Goal: Communication & Community: Answer question/provide support

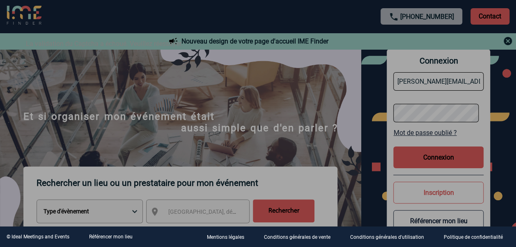
click at [442, 160] on div at bounding box center [258, 123] width 516 height 247
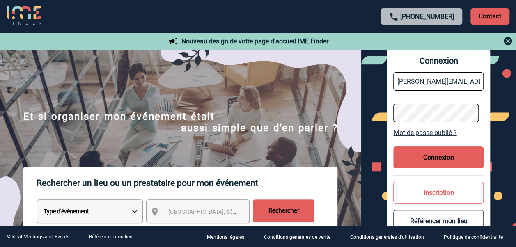
click at [447, 161] on button "Connexion" at bounding box center [438, 158] width 90 height 22
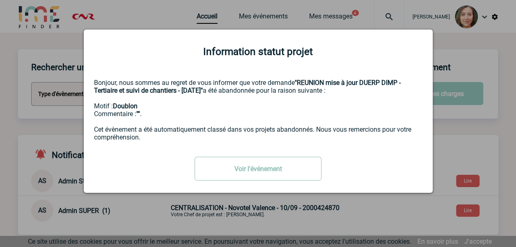
click at [277, 169] on link "Voir l'événement" at bounding box center [258, 169] width 127 height 24
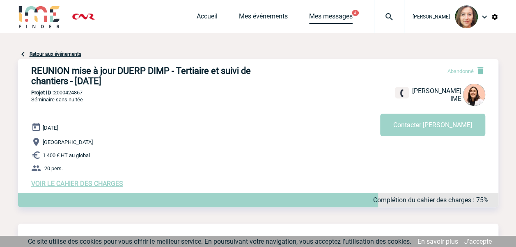
click at [337, 17] on link "Mes messages" at bounding box center [331, 17] width 44 height 11
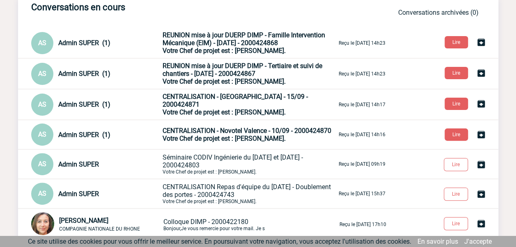
scroll to position [82, 0]
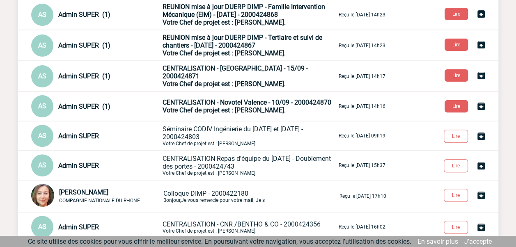
click at [259, 163] on span "CENTRALISATION Repas d'équipe du [DATE] - Doublement des portes - 2000424743" at bounding box center [247, 163] width 168 height 16
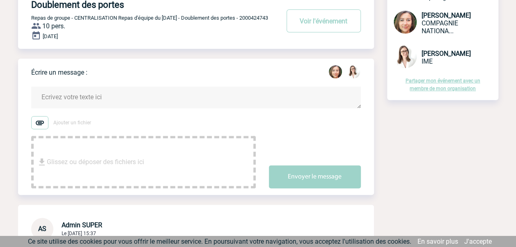
scroll to position [41, 0]
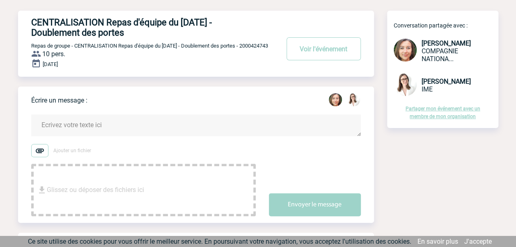
click at [139, 133] on textarea at bounding box center [196, 126] width 330 height 22
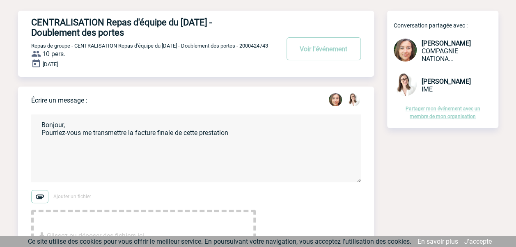
click at [239, 145] on textarea "Bonjour, Pourriez-vous me transmettre la facture finale de cette prestation" at bounding box center [196, 149] width 330 height 68
drag, startPoint x: 124, startPoint y: 128, endPoint x: 25, endPoint y: 119, distance: 98.9
click at [25, 120] on div "Écrire un message : Bonjour, Pourriez-vous me transmettre la facture finale de …" at bounding box center [196, 178] width 356 height 182
paste textarea "Sauf erreur de notre part, nous n’avons pas reçu la facturation correspondant à…"
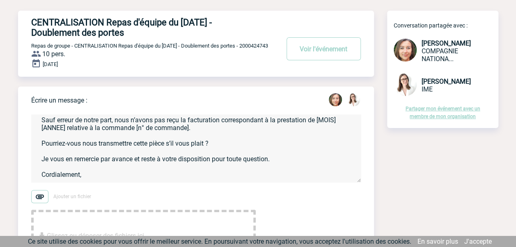
scroll to position [0, 0]
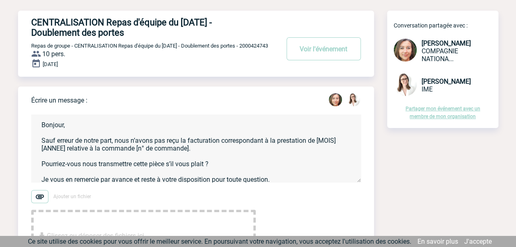
drag, startPoint x: 76, startPoint y: 146, endPoint x: 112, endPoint y: 148, distance: 36.2
click at [112, 149] on textarea "Bonjour, Sauf erreur de notre part, nous n’avons pas reçu la facturation corres…" at bounding box center [196, 149] width 330 height 68
drag, startPoint x: 164, startPoint y: 154, endPoint x: 183, endPoint y: 166, distance: 22.3
click at [110, 157] on textarea "Bonjour, Sauf erreur, nous n’avons pas reçu la facturation correspondant à la p…" at bounding box center [196, 149] width 330 height 68
paste textarea "4000010798"
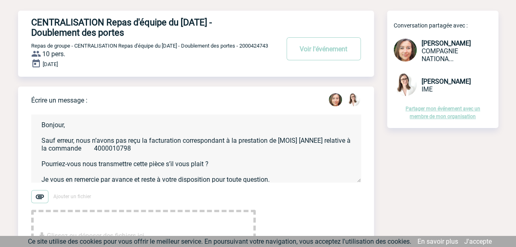
drag, startPoint x: 119, startPoint y: 154, endPoint x: 130, endPoint y: 154, distance: 10.3
click at [120, 154] on textarea "Bonjour, Sauf erreur, nous n’avons pas reçu la facturation correspondant à la p…" at bounding box center [196, 149] width 330 height 68
click at [156, 157] on textarea "Bonjour, Sauf erreur, nous n’avons pas reçu la facturation correspondant à la p…" at bounding box center [196, 149] width 330 height 68
click at [126, 148] on textarea "Bonjour, Sauf erreur, nous n’avons pas reçu la facturation correspondant à la p…" at bounding box center [196, 149] width 330 height 68
drag, startPoint x: 128, startPoint y: 149, endPoint x: 309, endPoint y: 150, distance: 180.6
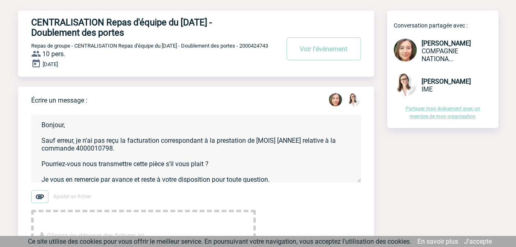
click at [309, 150] on textarea "Bonjour, Sauf erreur, je n'ai pas reçu la facturation correspondant à la presta…" at bounding box center [196, 149] width 330 height 68
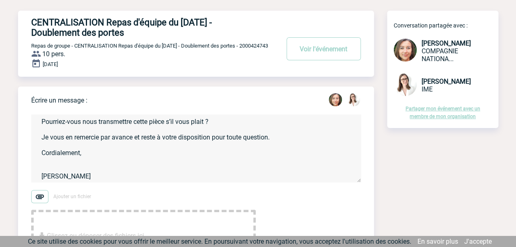
scroll to position [44, 0]
click at [99, 155] on textarea "Bonjour, Sauf erreur, je n'ai pas reçu la facture relative à la commande 400001…" at bounding box center [196, 149] width 330 height 68
click at [80, 167] on textarea "Bonjour, Sauf erreur, je n'ai pas reçu la facture relative à la commande 400001…" at bounding box center [196, 149] width 330 height 68
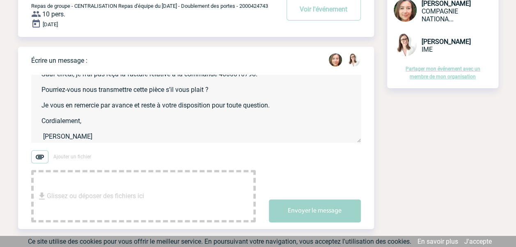
scroll to position [123, 0]
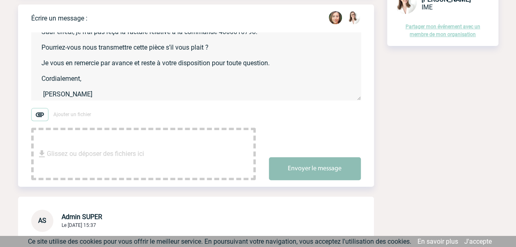
type textarea "Bonjour, Sauf erreur, je n'ai pas reçu la facture relative à la commande 400001…"
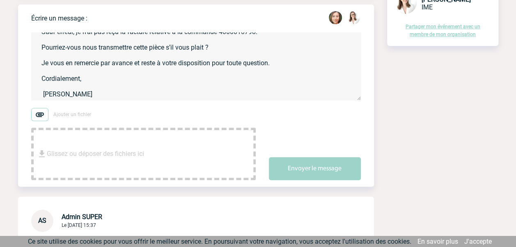
drag, startPoint x: 329, startPoint y: 174, endPoint x: 490, endPoint y: 178, distance: 160.5
click at [330, 173] on button "Envoyer le message" at bounding box center [315, 168] width 92 height 23
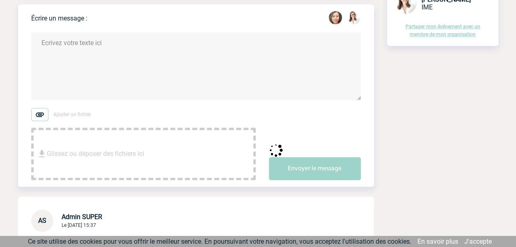
scroll to position [0, 0]
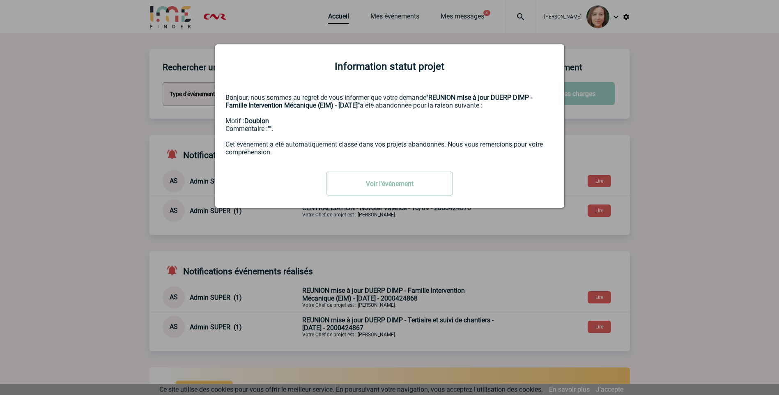
click at [378, 186] on link "Voir l'événement" at bounding box center [389, 184] width 127 height 24
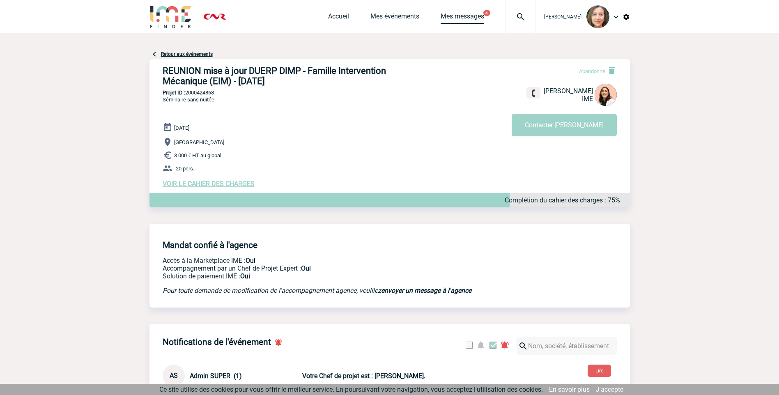
click at [453, 15] on link "Mes messages" at bounding box center [462, 17] width 44 height 11
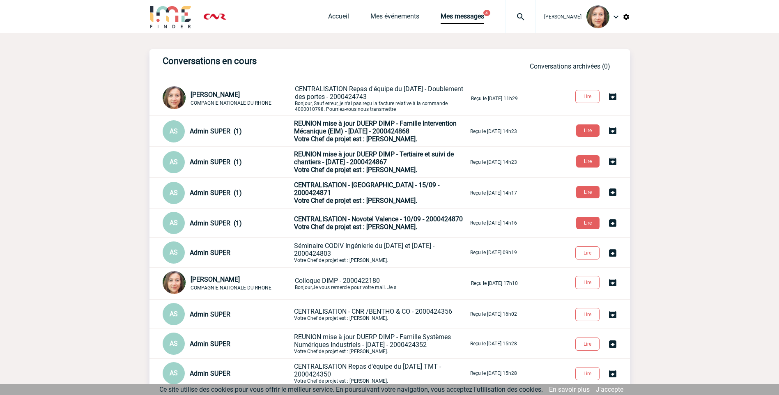
click at [376, 133] on span "REUNION mise à jour DUERP DIMP - Famille Intervention Mécanique (EIM) - 15/09/2…" at bounding box center [375, 127] width 163 height 16
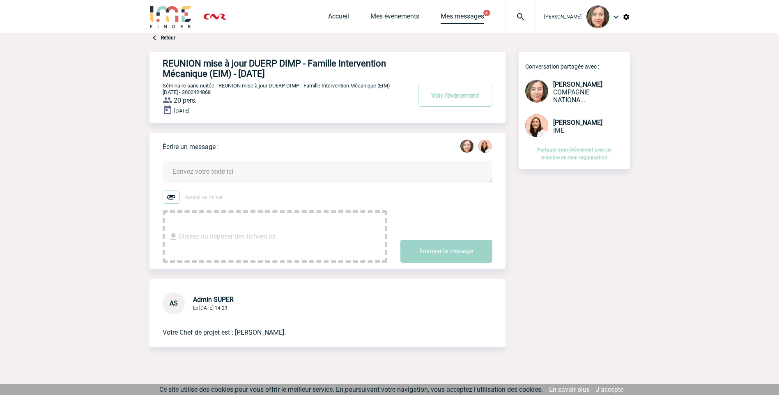
click at [466, 17] on link "Mes messages" at bounding box center [462, 17] width 44 height 11
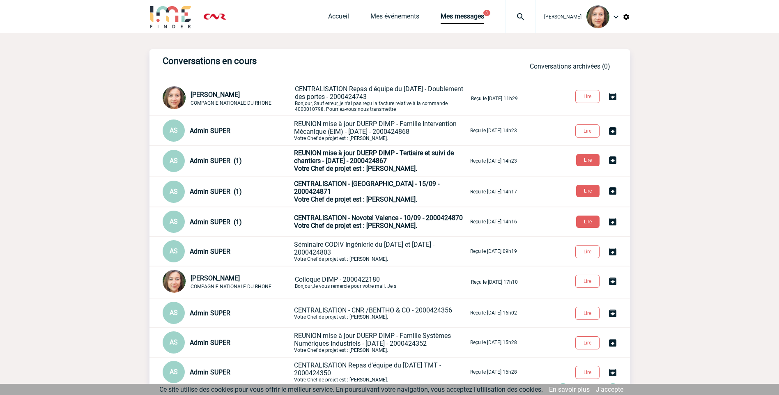
click at [366, 158] on span "REUNION mise à jour DUERP DIMP - Tertiaire et suivi de chantiers - [DATE] - 200…" at bounding box center [374, 157] width 160 height 16
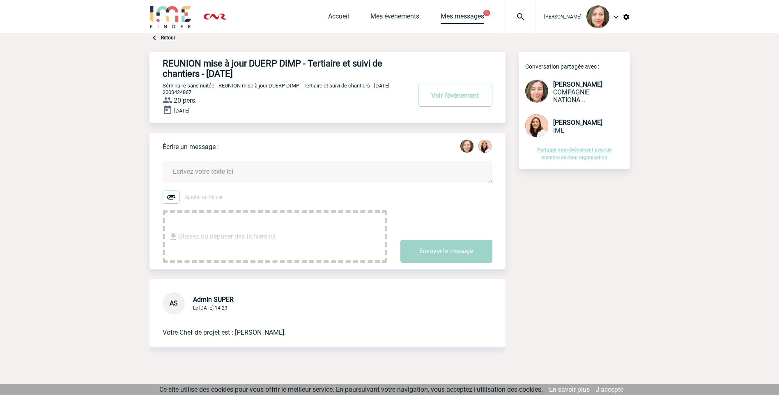
click at [469, 18] on link "Mes messages" at bounding box center [462, 17] width 44 height 11
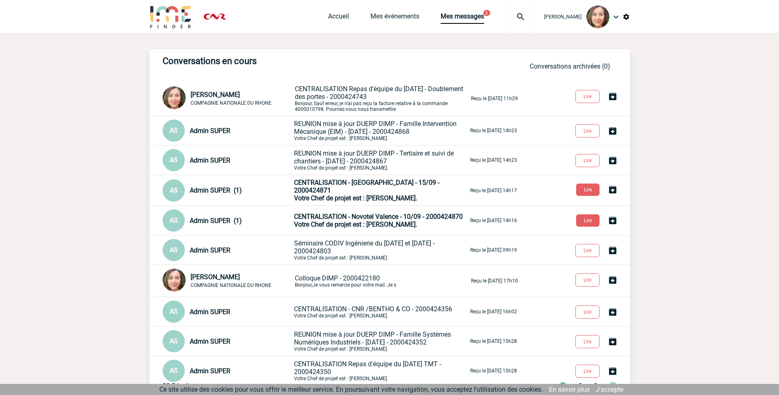
click at [383, 194] on span "Votre Chef de projet est : [PERSON_NAME]." at bounding box center [355, 198] width 123 height 8
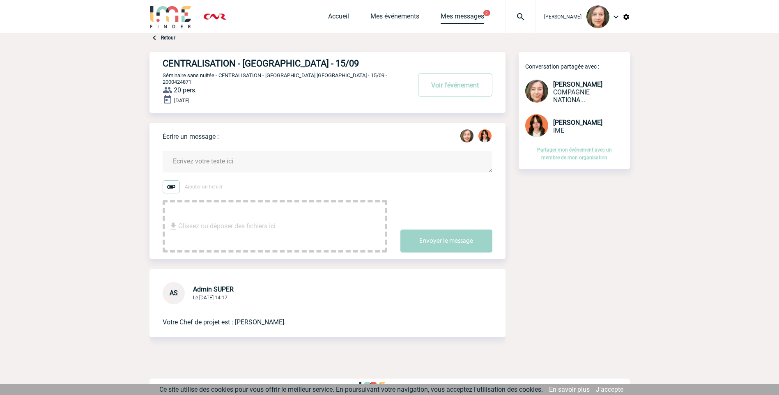
click at [454, 18] on link "Mes messages" at bounding box center [462, 17] width 44 height 11
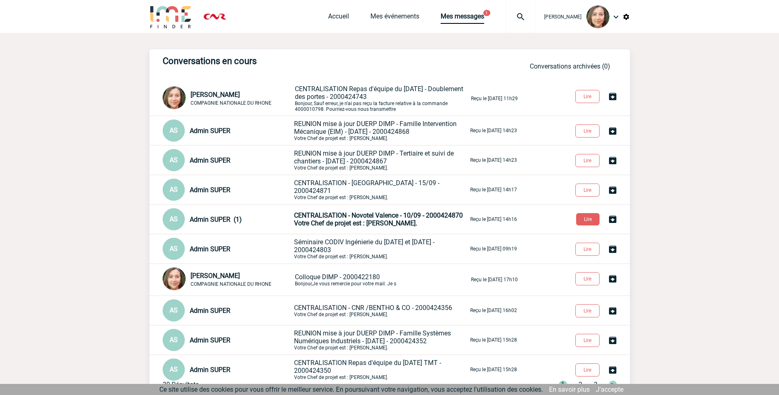
click at [365, 222] on span "Votre Chef de projet est : [PERSON_NAME]." at bounding box center [355, 223] width 123 height 8
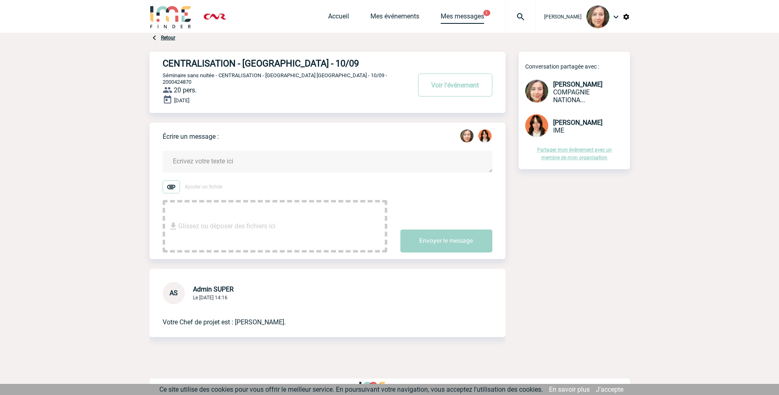
click at [463, 16] on link "Mes messages" at bounding box center [462, 17] width 44 height 11
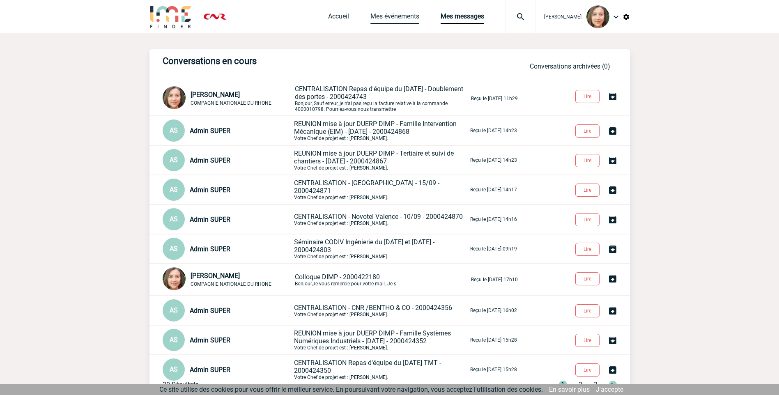
click at [371, 20] on link "Mes événements" at bounding box center [394, 17] width 49 height 11
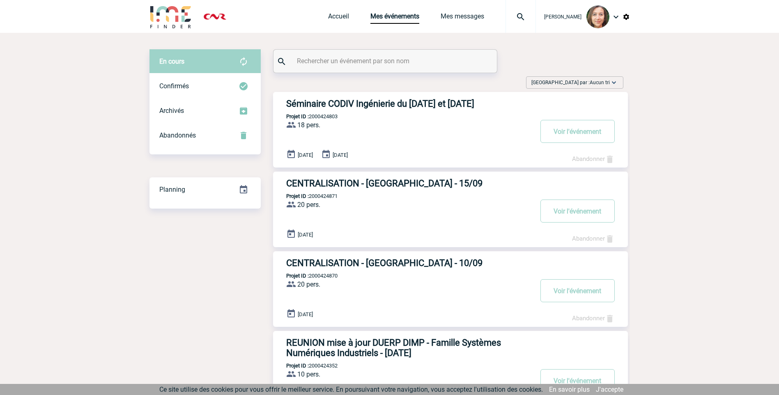
drag, startPoint x: 364, startPoint y: 102, endPoint x: 417, endPoint y: 113, distance: 54.4
click at [364, 102] on h3 "Séminaire CODIV Ingénierie du [DATE] et [DATE]" at bounding box center [409, 104] width 246 height 10
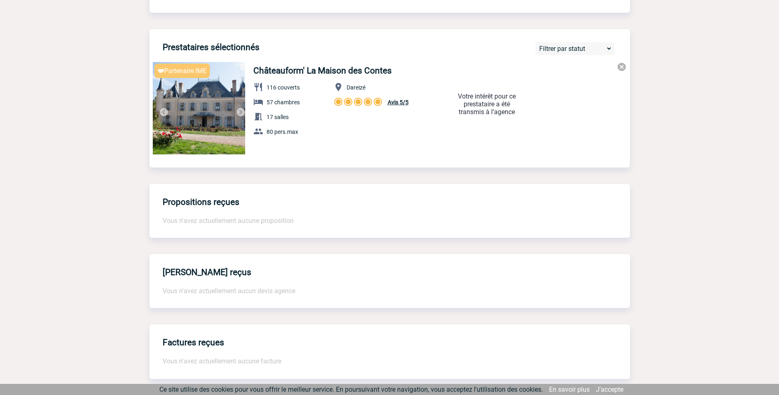
scroll to position [410, 0]
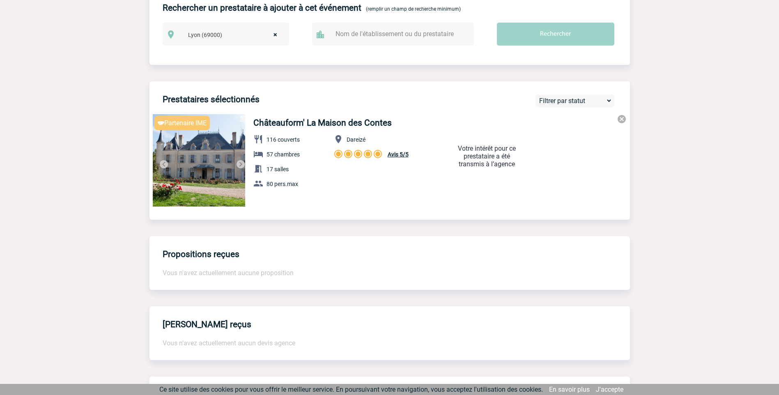
click at [237, 163] on img at bounding box center [241, 164] width 10 height 10
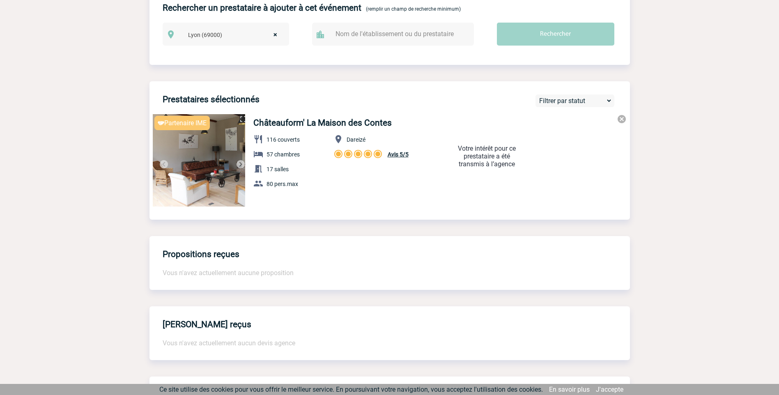
click at [238, 163] on img at bounding box center [241, 164] width 10 height 10
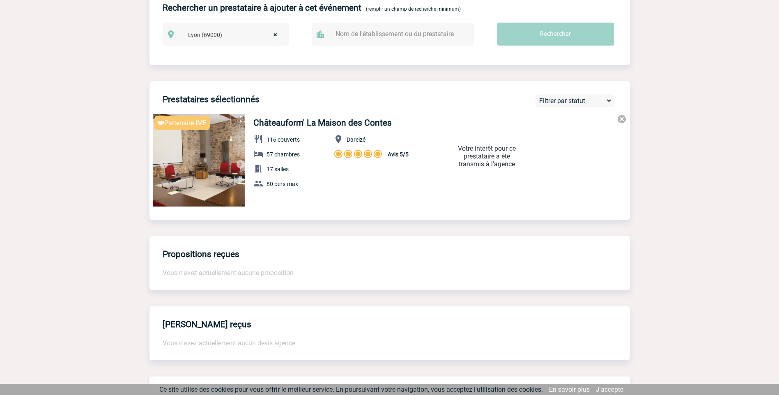
click at [238, 163] on img at bounding box center [241, 164] width 10 height 10
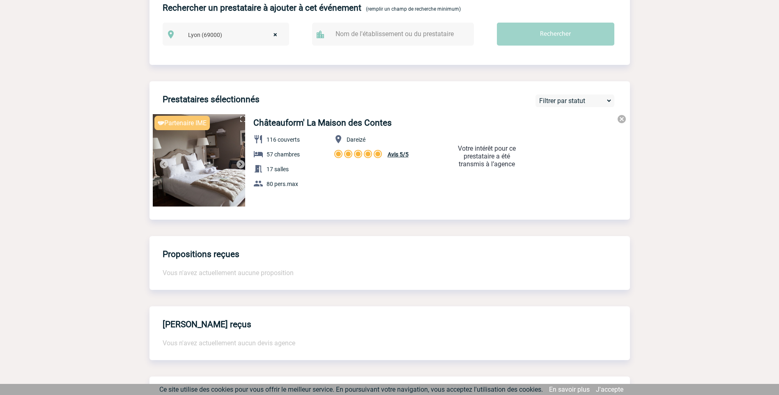
click at [238, 163] on img at bounding box center [241, 164] width 10 height 10
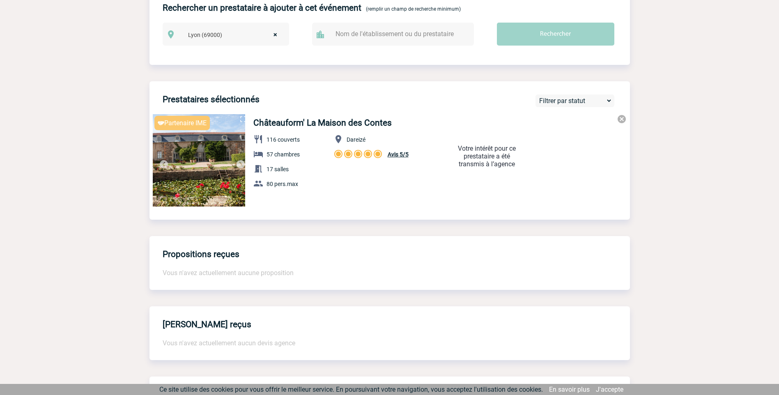
click at [239, 163] on img at bounding box center [241, 164] width 10 height 10
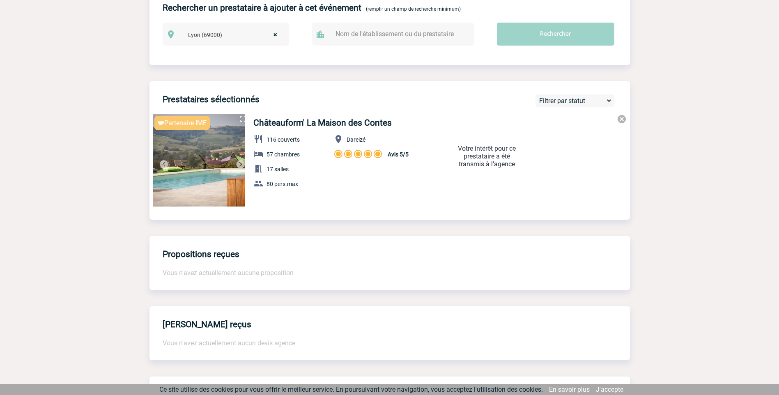
click at [239, 163] on img at bounding box center [241, 164] width 10 height 10
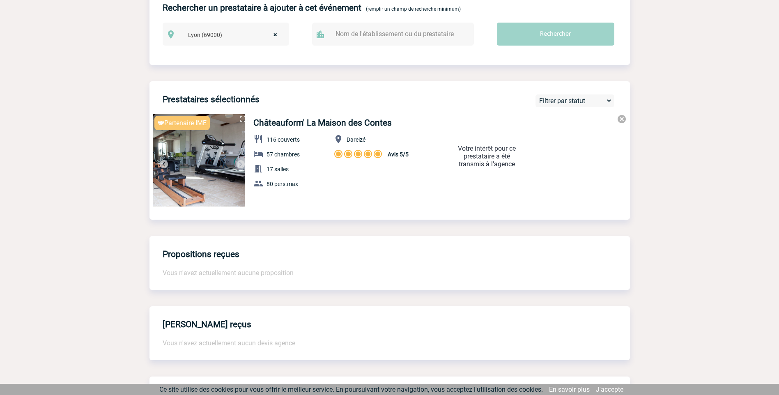
click at [239, 163] on img at bounding box center [241, 164] width 10 height 10
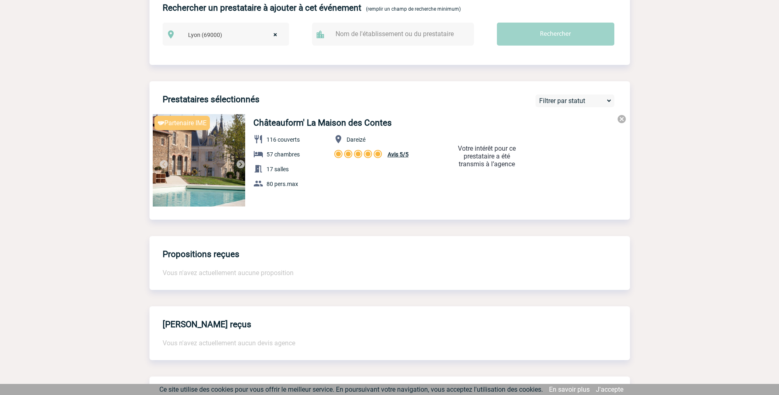
click at [239, 163] on img at bounding box center [241, 164] width 10 height 10
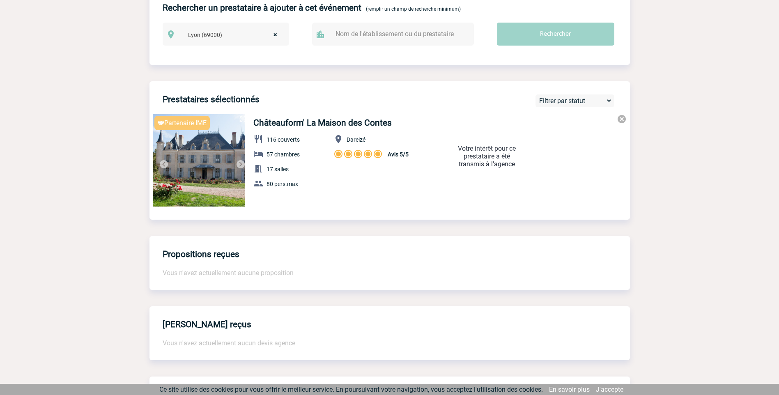
click at [239, 163] on img at bounding box center [241, 164] width 10 height 10
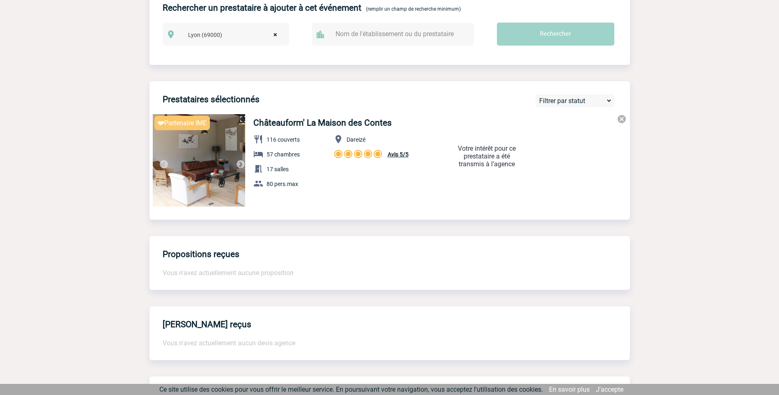
click at [239, 163] on img at bounding box center [241, 164] width 10 height 10
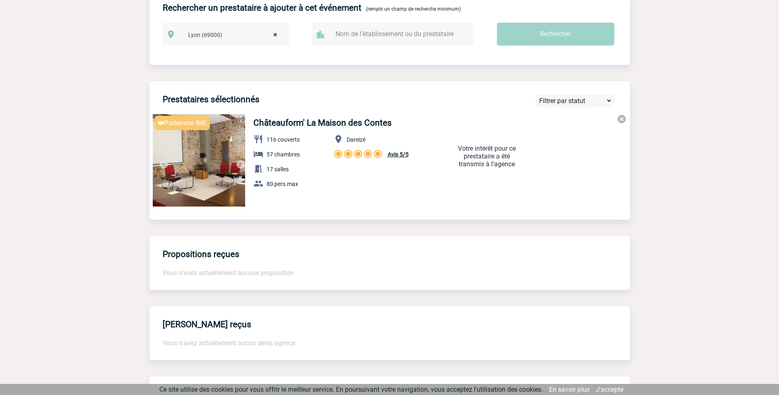
click at [239, 163] on img at bounding box center [241, 164] width 10 height 10
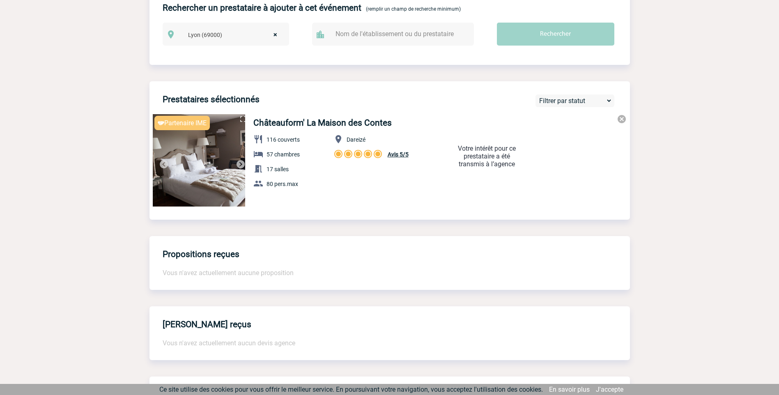
click at [239, 163] on img at bounding box center [241, 164] width 10 height 10
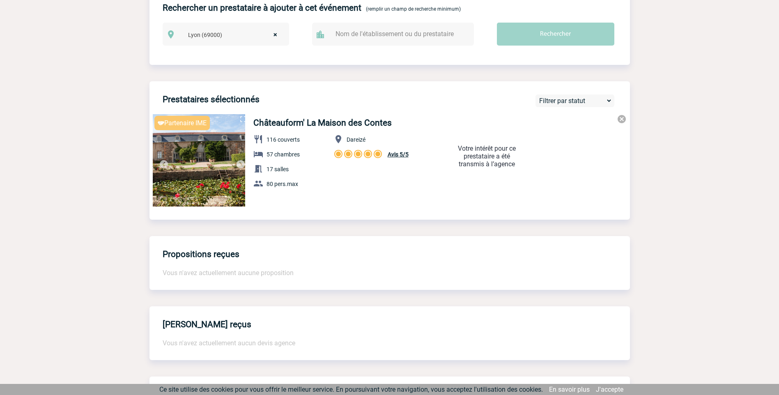
click at [239, 163] on img at bounding box center [241, 164] width 10 height 10
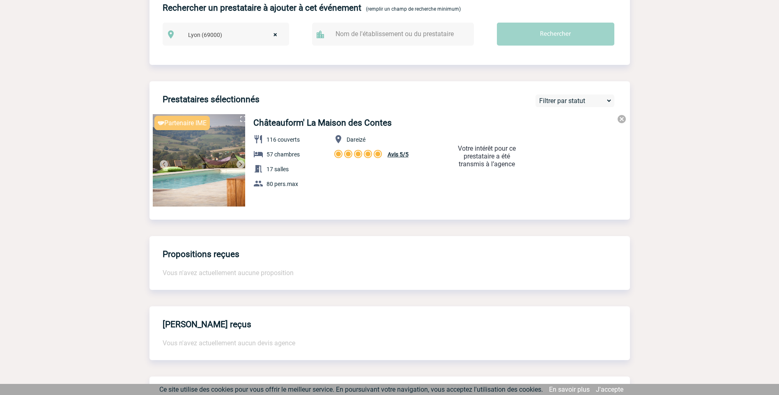
click at [239, 163] on img at bounding box center [241, 164] width 10 height 10
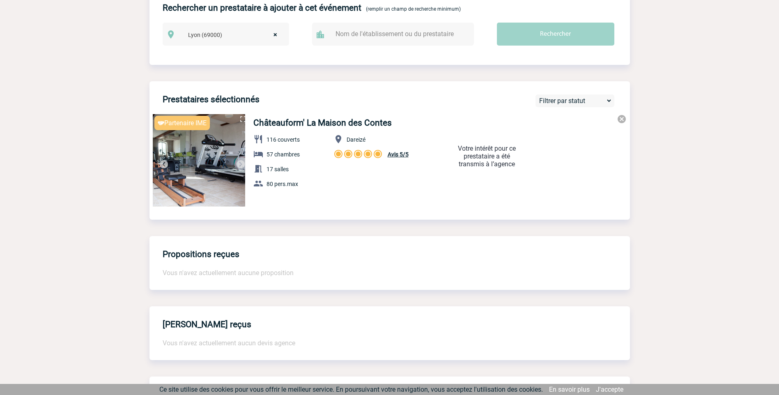
click at [239, 163] on img at bounding box center [241, 164] width 10 height 10
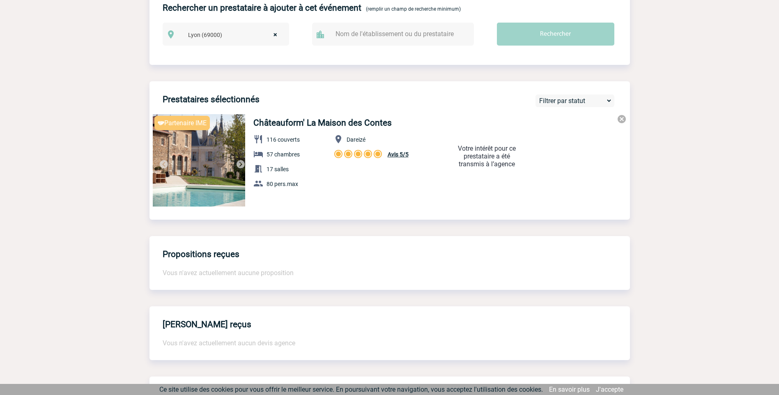
click at [239, 163] on img at bounding box center [241, 164] width 10 height 10
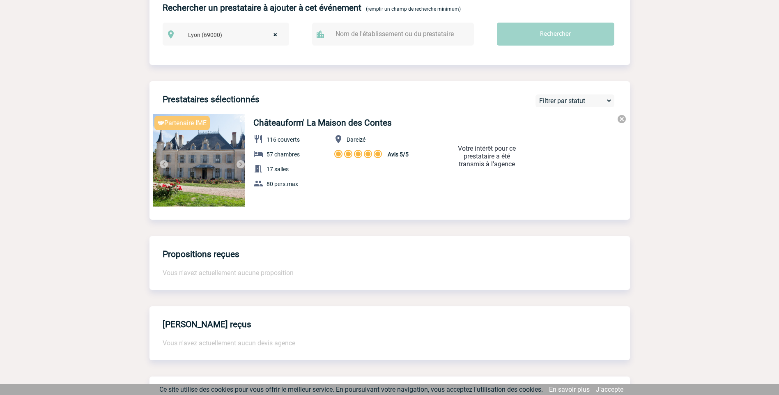
click at [239, 163] on img at bounding box center [241, 164] width 10 height 10
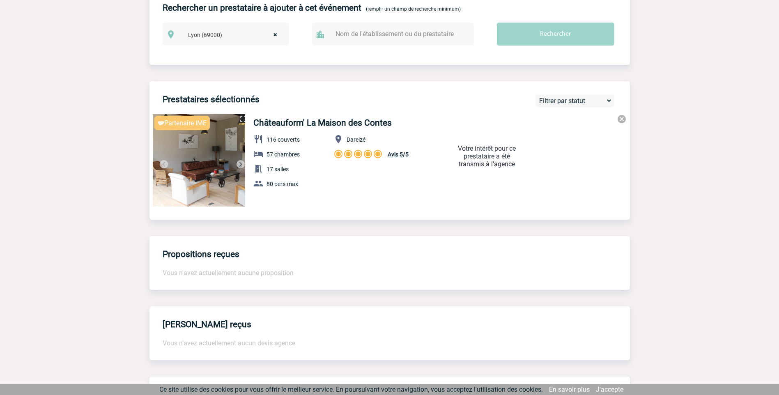
click at [239, 163] on img at bounding box center [241, 164] width 10 height 10
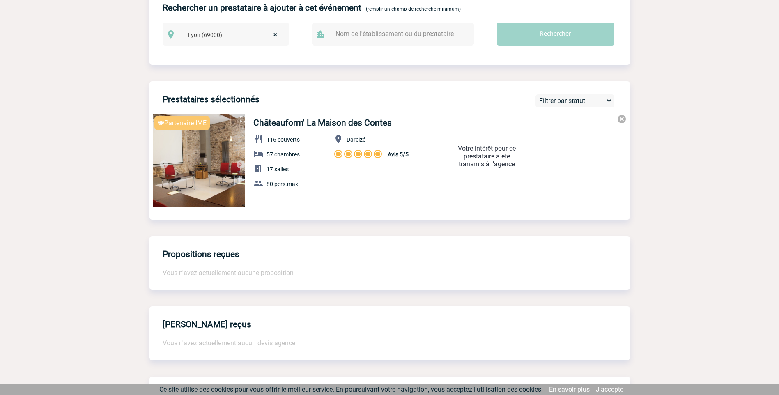
click at [239, 163] on img at bounding box center [241, 164] width 10 height 10
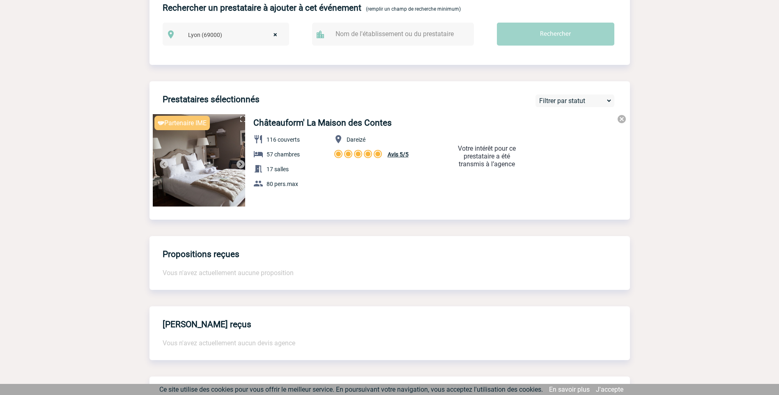
click at [239, 163] on img at bounding box center [241, 164] width 10 height 10
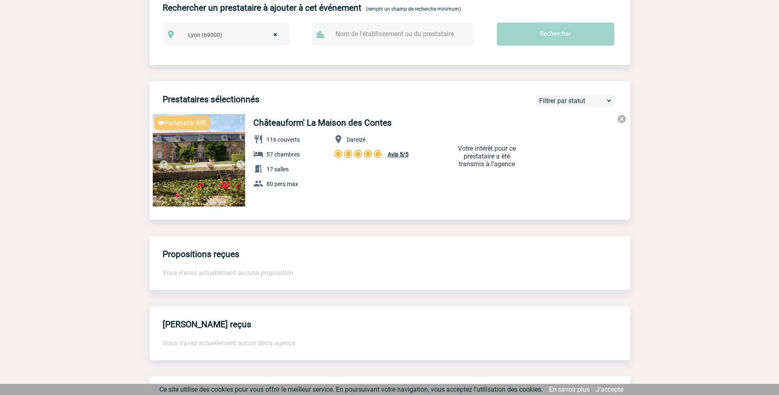
click at [239, 163] on img at bounding box center [241, 164] width 10 height 10
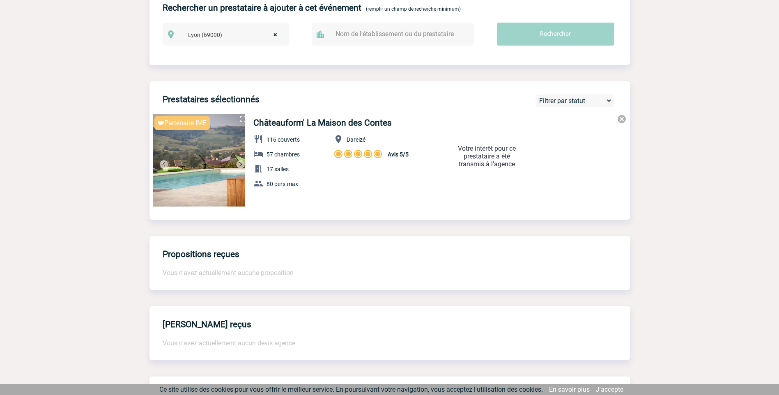
click at [239, 163] on img at bounding box center [241, 164] width 10 height 10
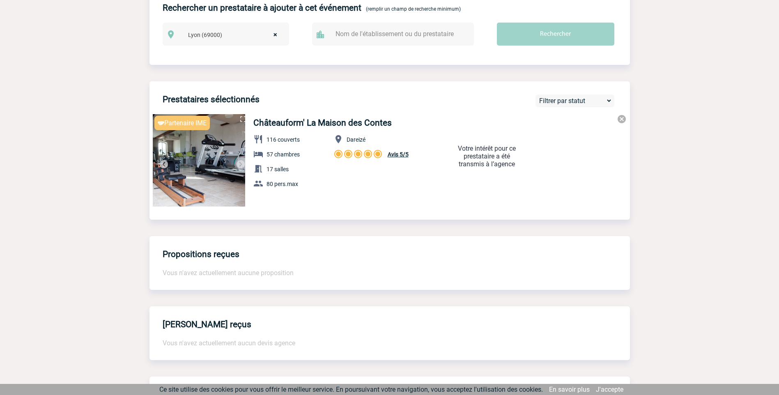
click at [239, 163] on img at bounding box center [241, 164] width 10 height 10
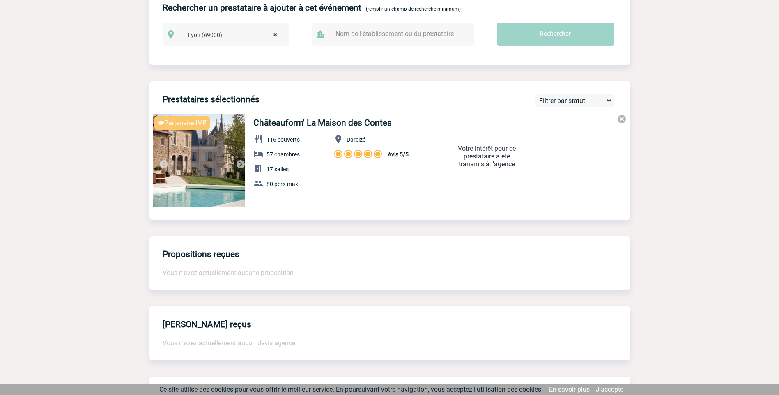
click at [239, 163] on img at bounding box center [241, 164] width 10 height 10
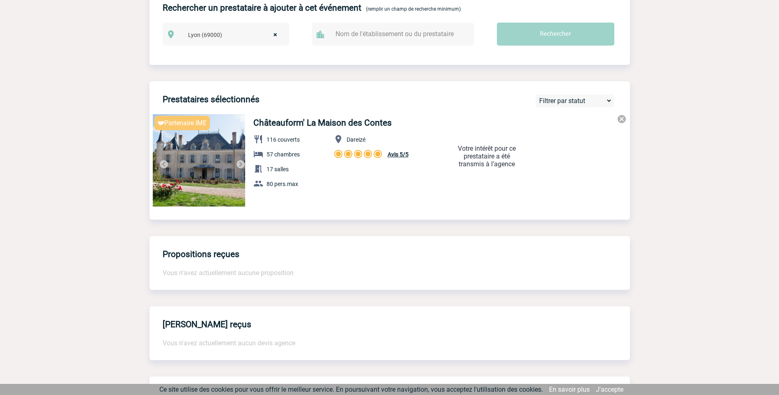
click at [239, 163] on img at bounding box center [241, 164] width 10 height 10
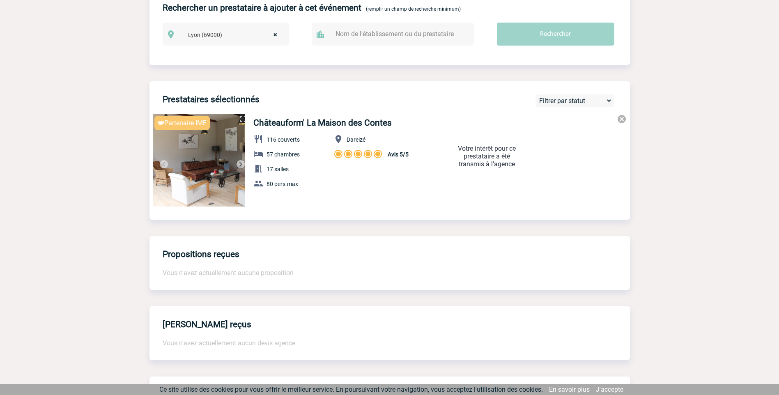
click at [239, 163] on img at bounding box center [241, 164] width 10 height 10
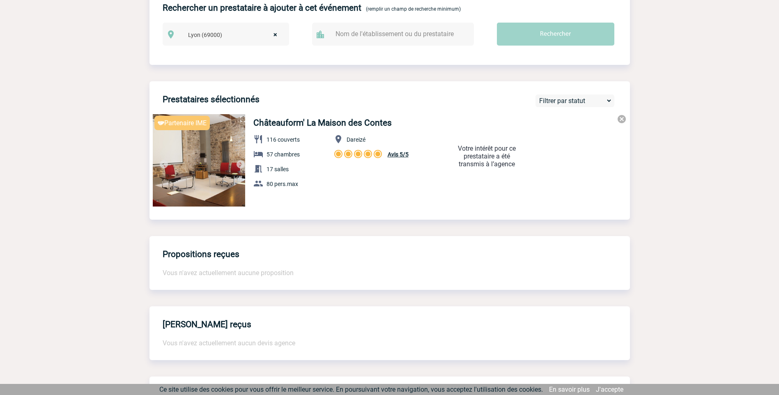
click at [239, 163] on img at bounding box center [241, 164] width 10 height 10
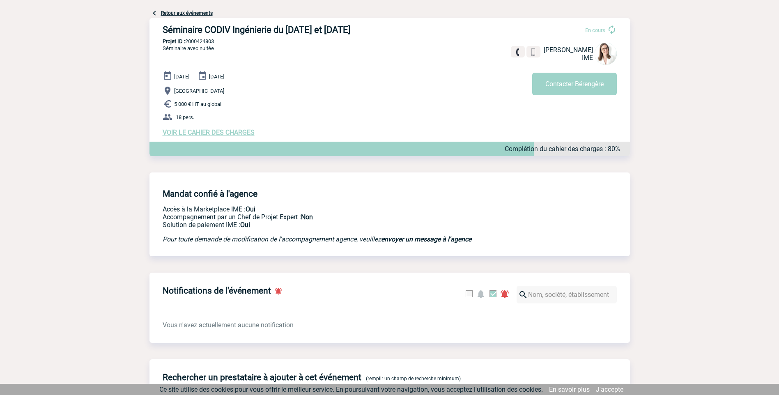
scroll to position [0, 0]
